Goal: Information Seeking & Learning: Learn about a topic

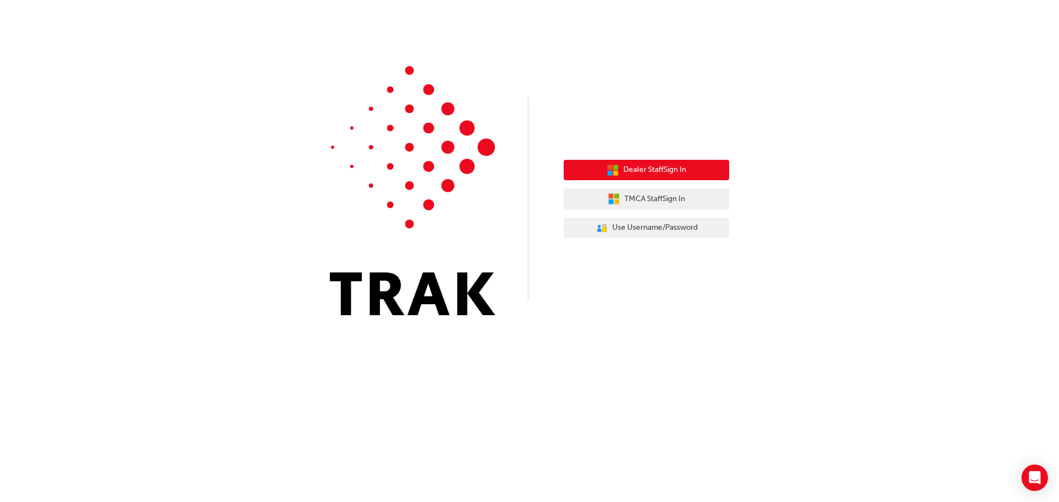
click at [641, 168] on span "Dealer Staff Sign In" at bounding box center [654, 170] width 63 height 13
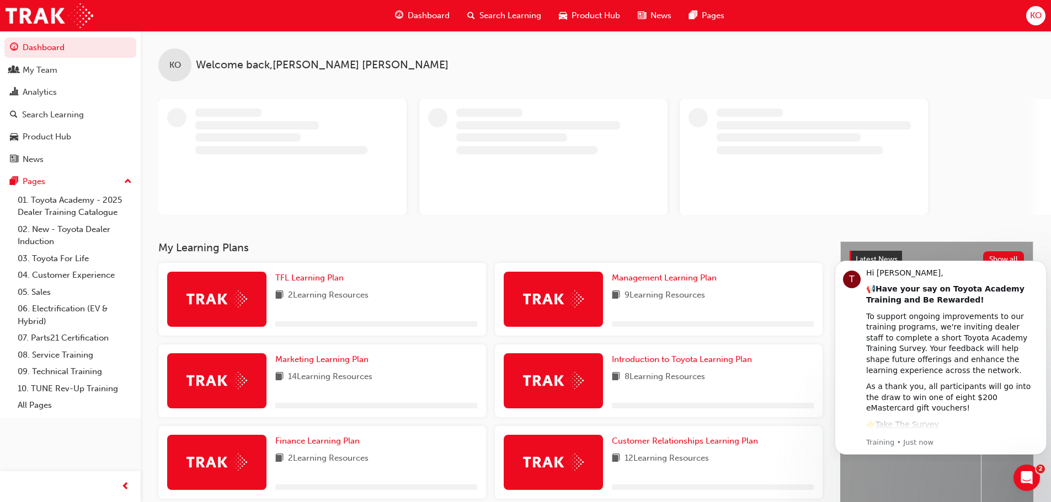
click at [499, 17] on span "Search Learning" at bounding box center [510, 15] width 62 height 13
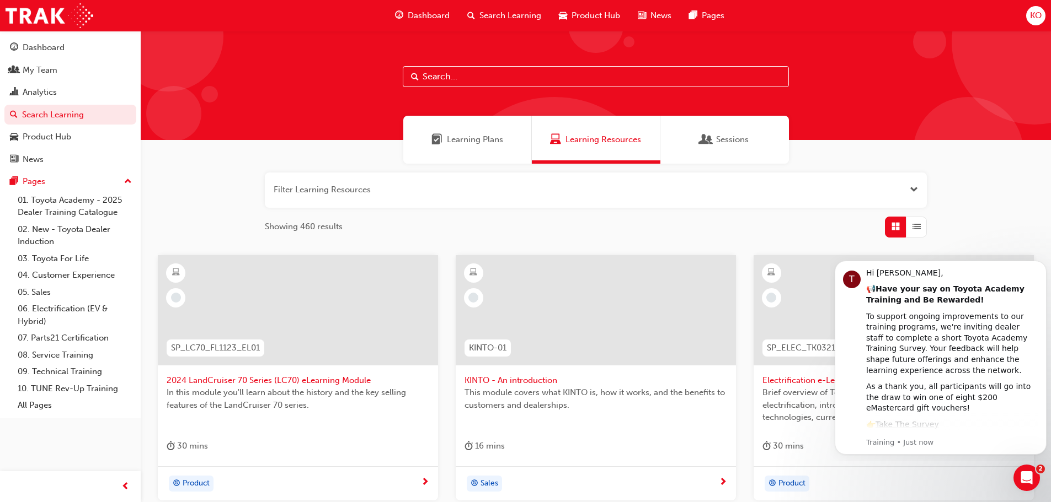
click at [453, 77] on input "text" at bounding box center [596, 76] width 386 height 21
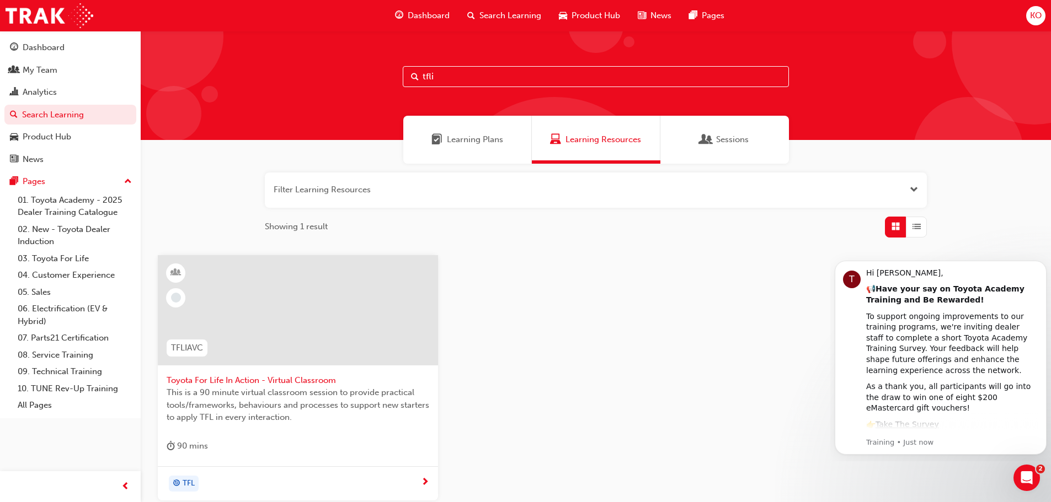
type input "tfli"
click at [195, 354] on span "TFLIAVC" at bounding box center [187, 348] width 32 height 13
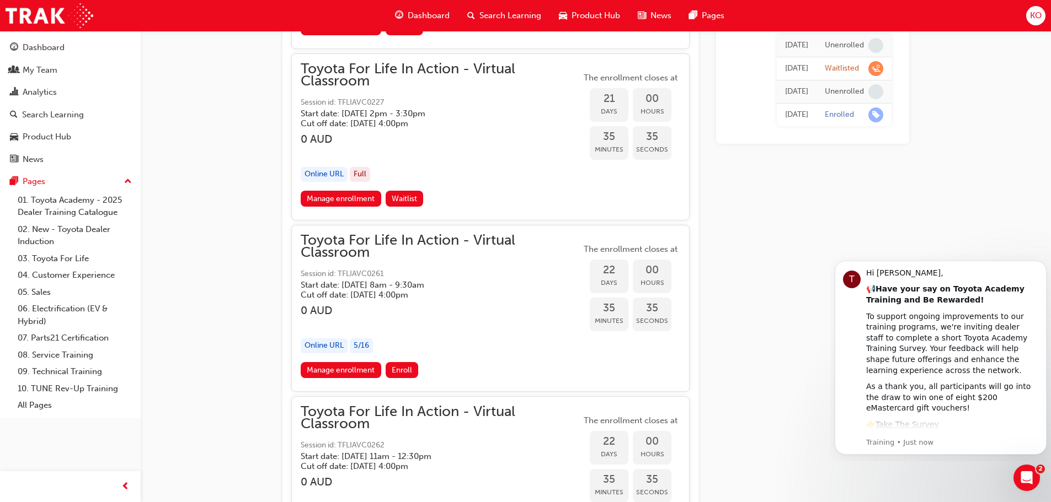
scroll to position [8805, 0]
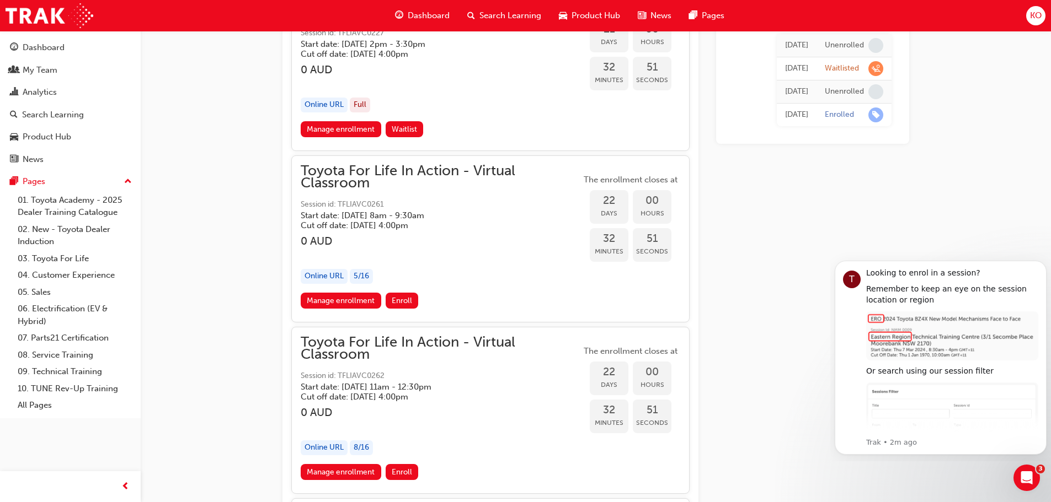
click at [1031, 15] on span "KO" at bounding box center [1036, 15] width 12 height 13
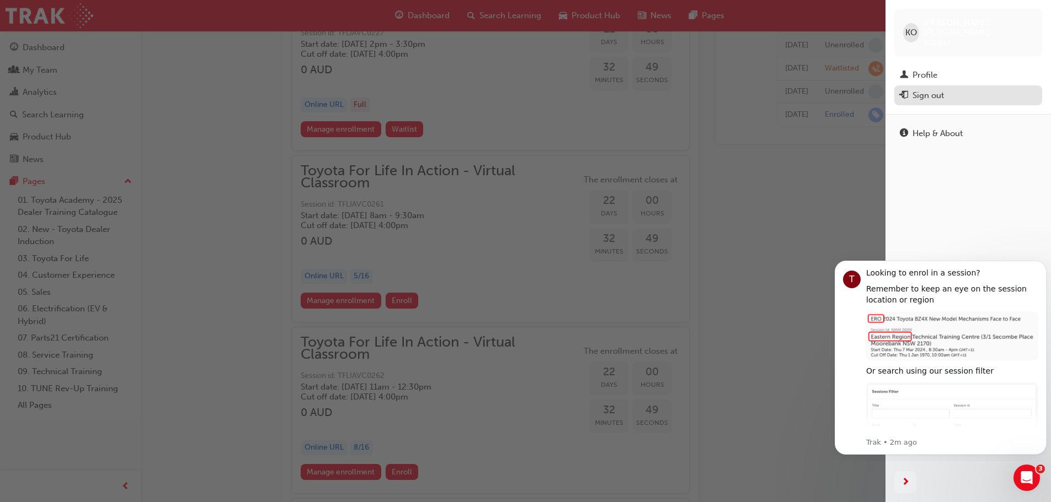
click at [934, 89] on div "Sign out" at bounding box center [927, 95] width 31 height 13
